Goal: Task Accomplishment & Management: Use online tool/utility

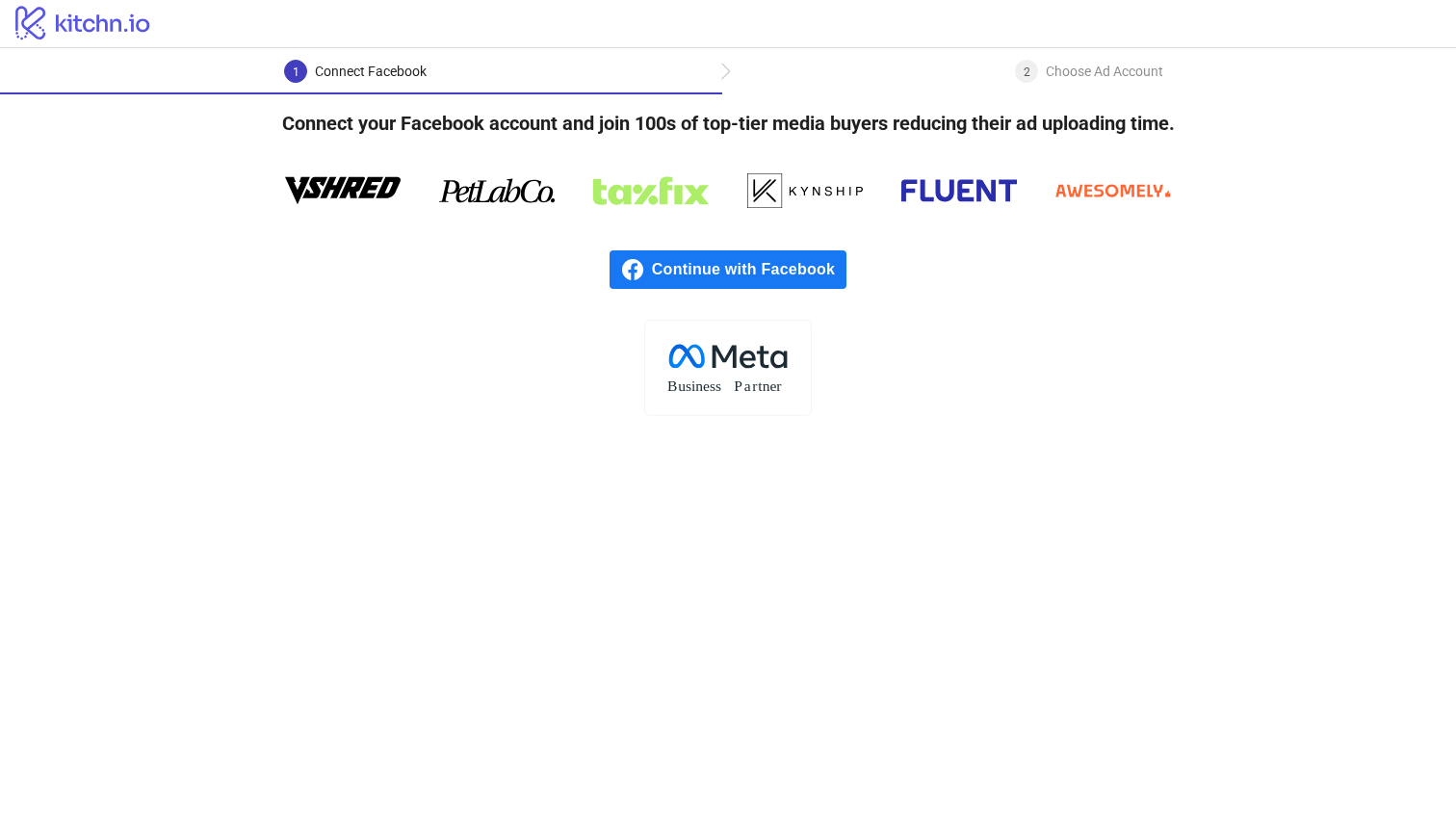
click at [807, 254] on span "Continue with Facebook" at bounding box center [749, 270] width 195 height 39
click at [787, 273] on span "Continue with Facebook" at bounding box center [749, 270] width 195 height 39
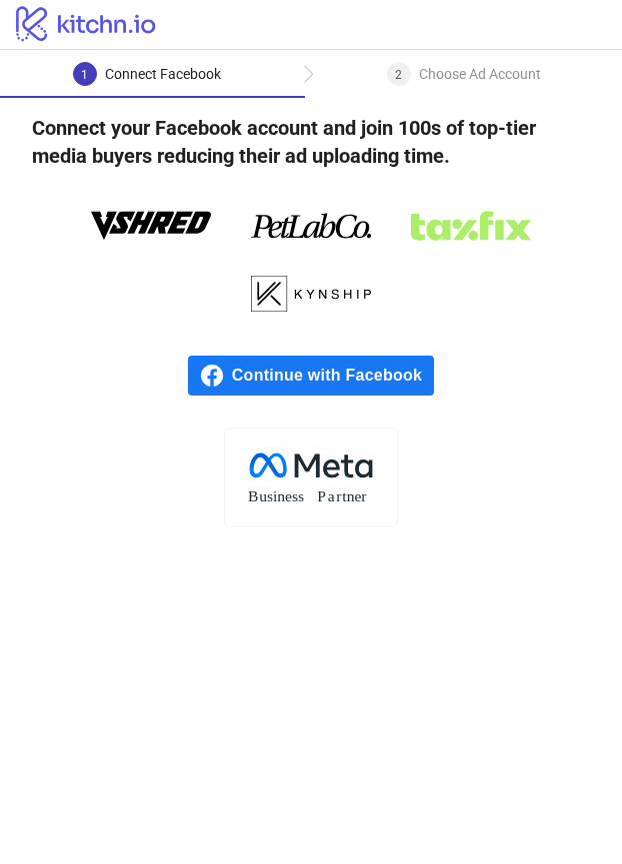
click at [324, 389] on span "Continue with Facebook" at bounding box center [333, 376] width 202 height 40
